Goal: Information Seeking & Learning: Learn about a topic

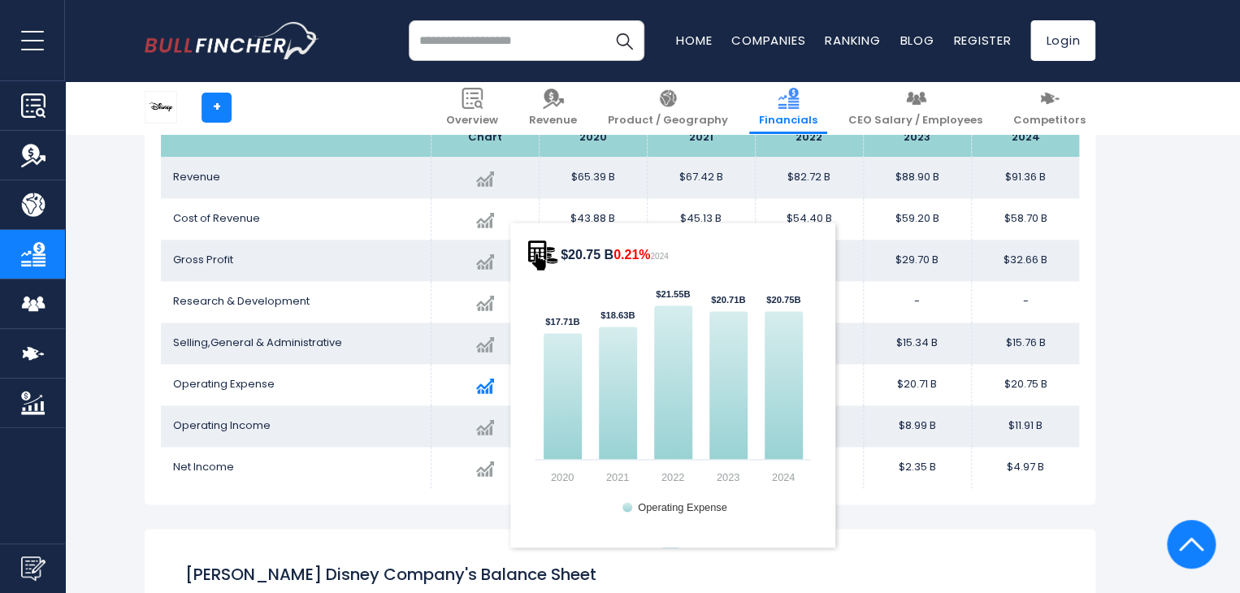
scroll to position [988, 0]
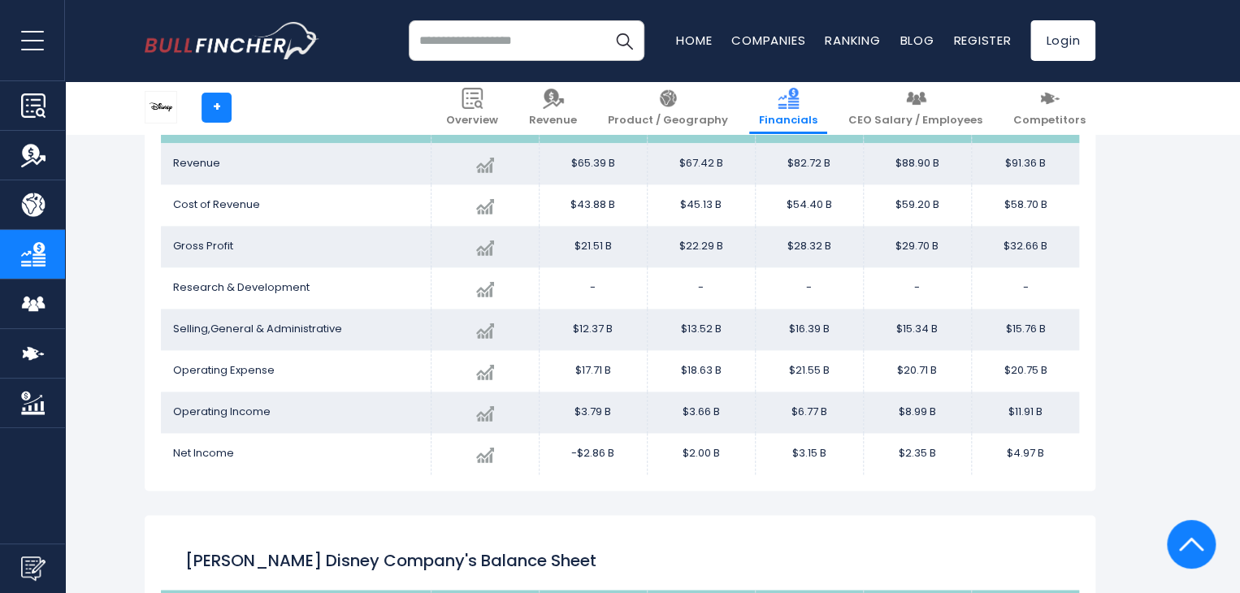
click at [1089, 462] on div "[PERSON_NAME] Disney Company's Income Statement Chart 2024" at bounding box center [620, 260] width 951 height 461
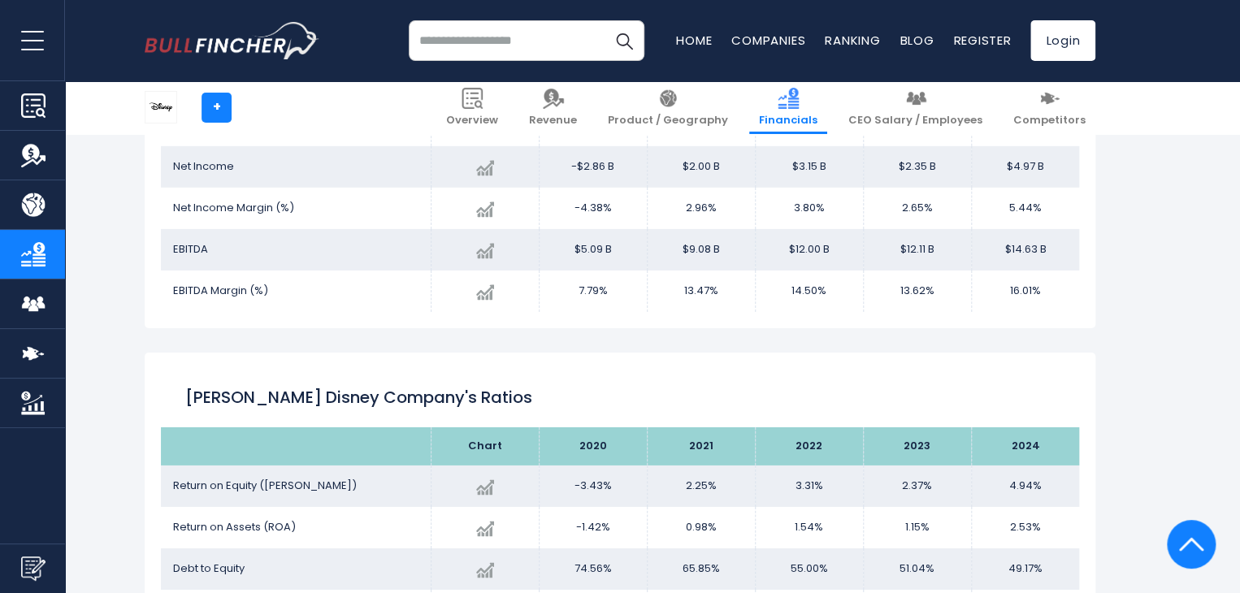
scroll to position [2524, 0]
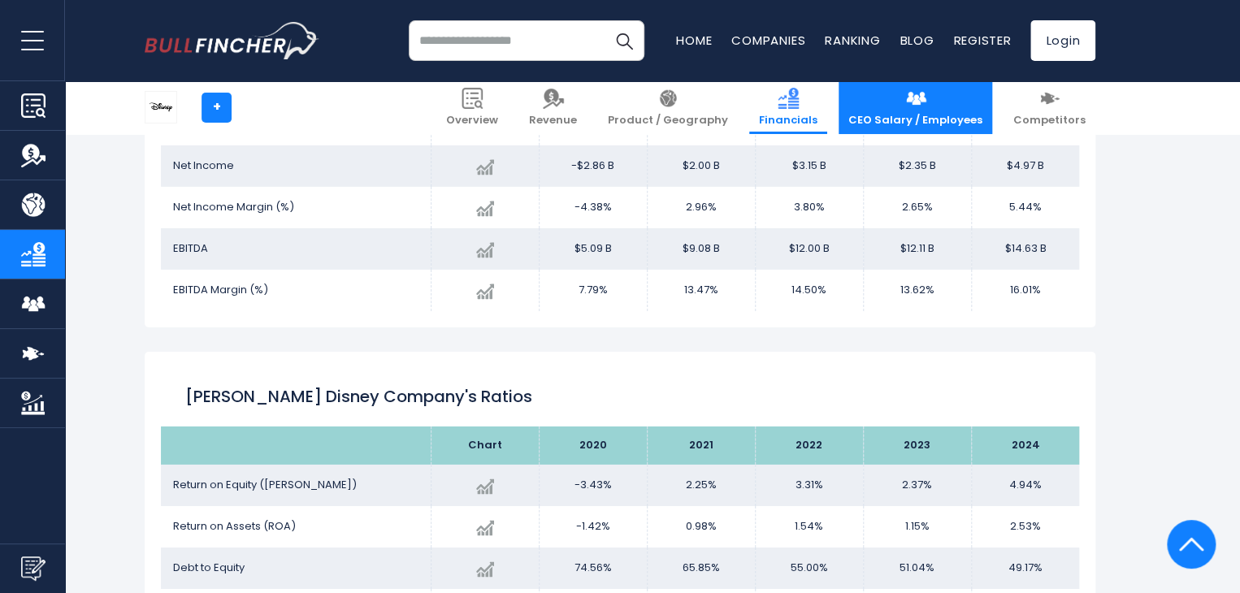
click at [910, 102] on link "CEO Salary / Employees" at bounding box center [916, 107] width 154 height 53
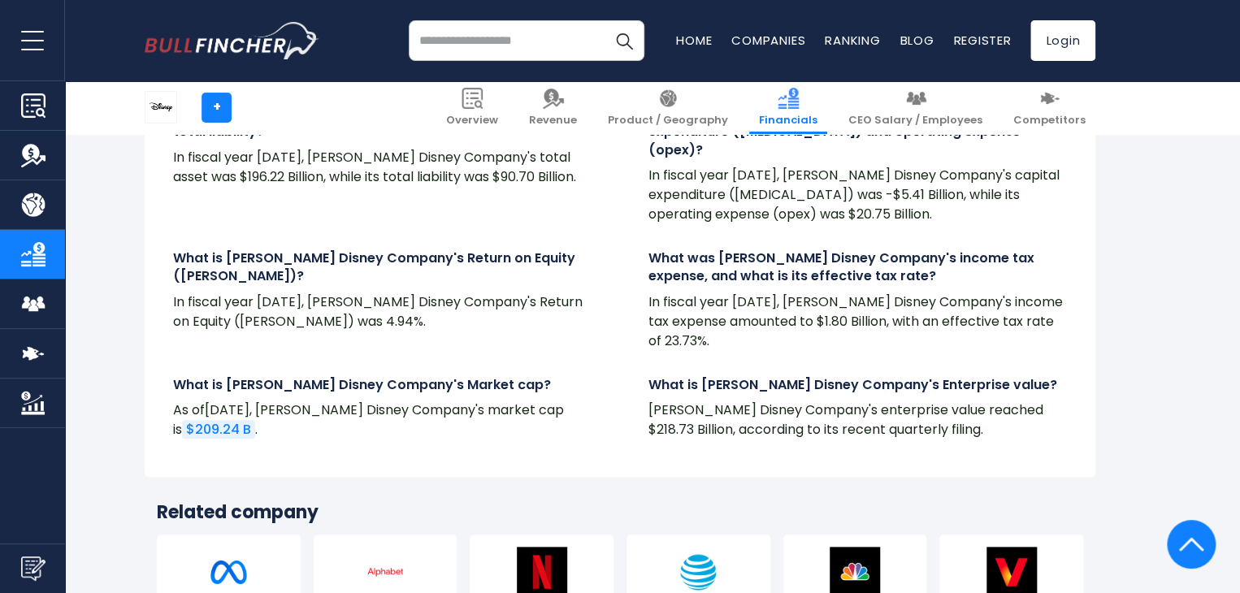
scroll to position [3710, 0]
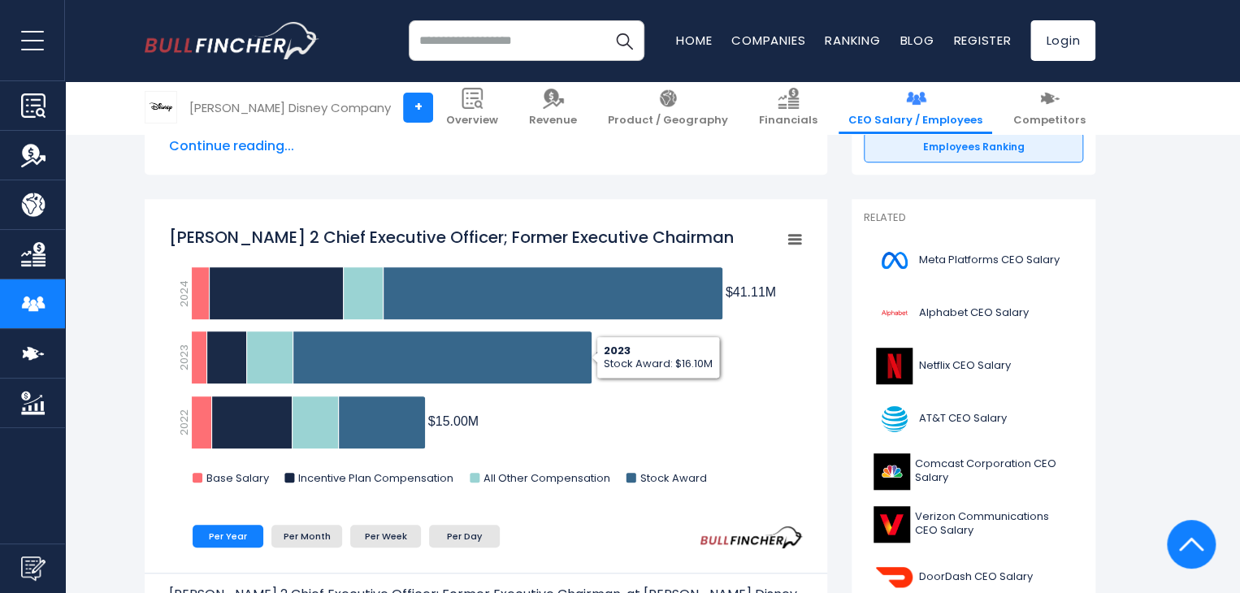
scroll to position [369, 0]
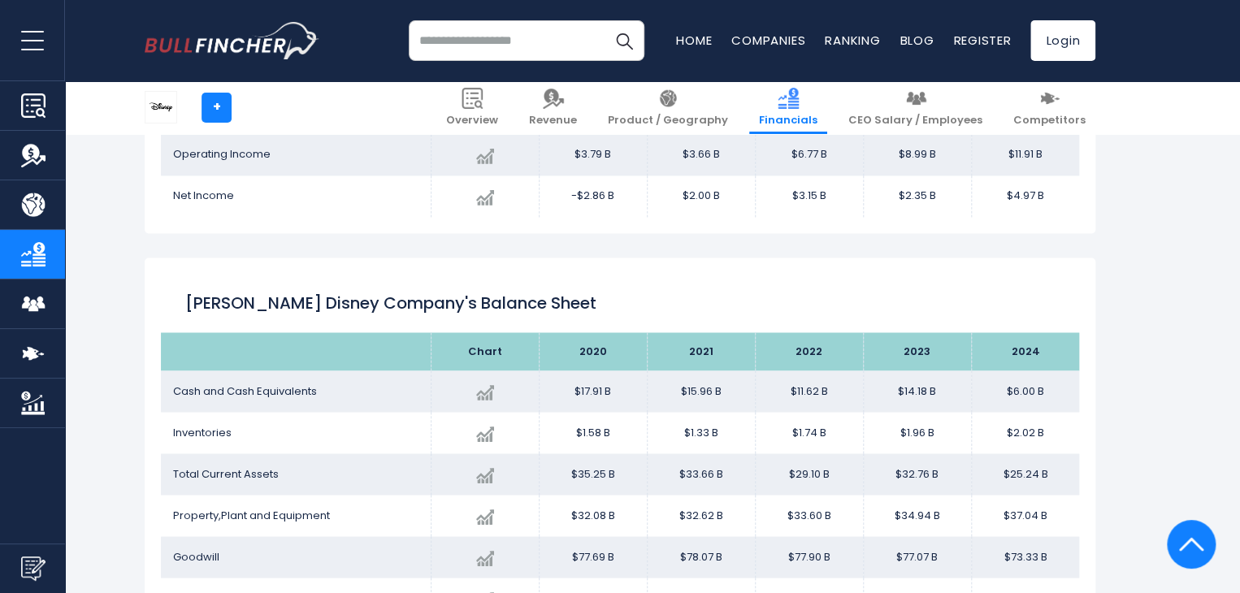
scroll to position [1247, 0]
click at [679, 106] on img at bounding box center [667, 98] width 21 height 21
click at [679, 104] on img at bounding box center [667, 98] width 21 height 21
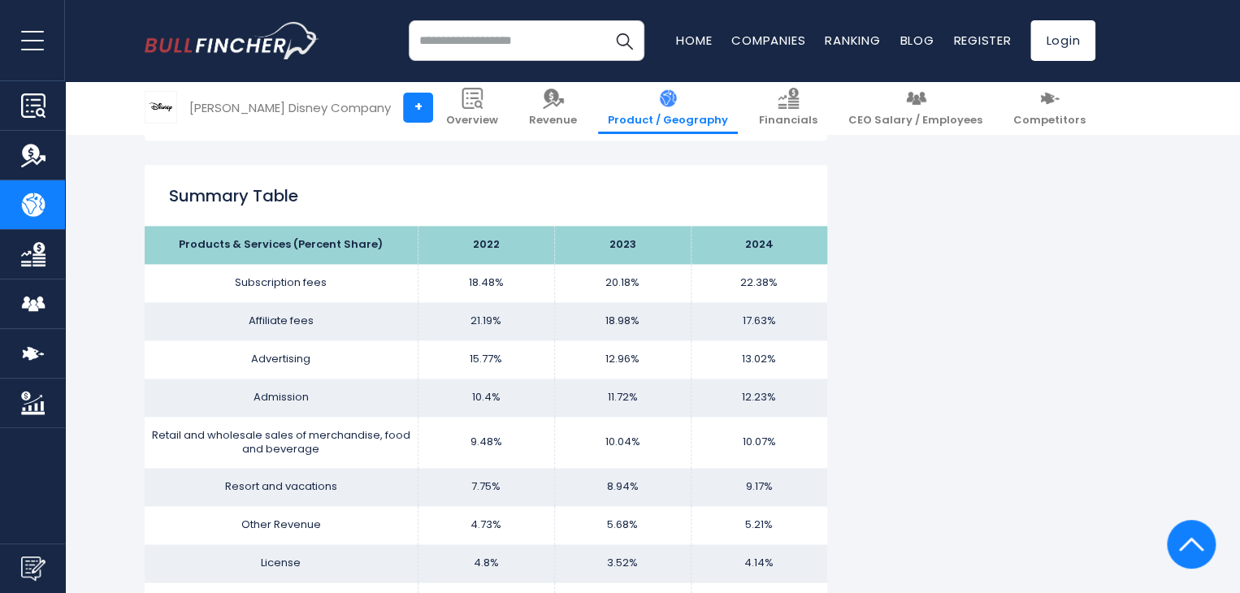
scroll to position [972, 0]
